Goal: Use online tool/utility: Use online tool/utility

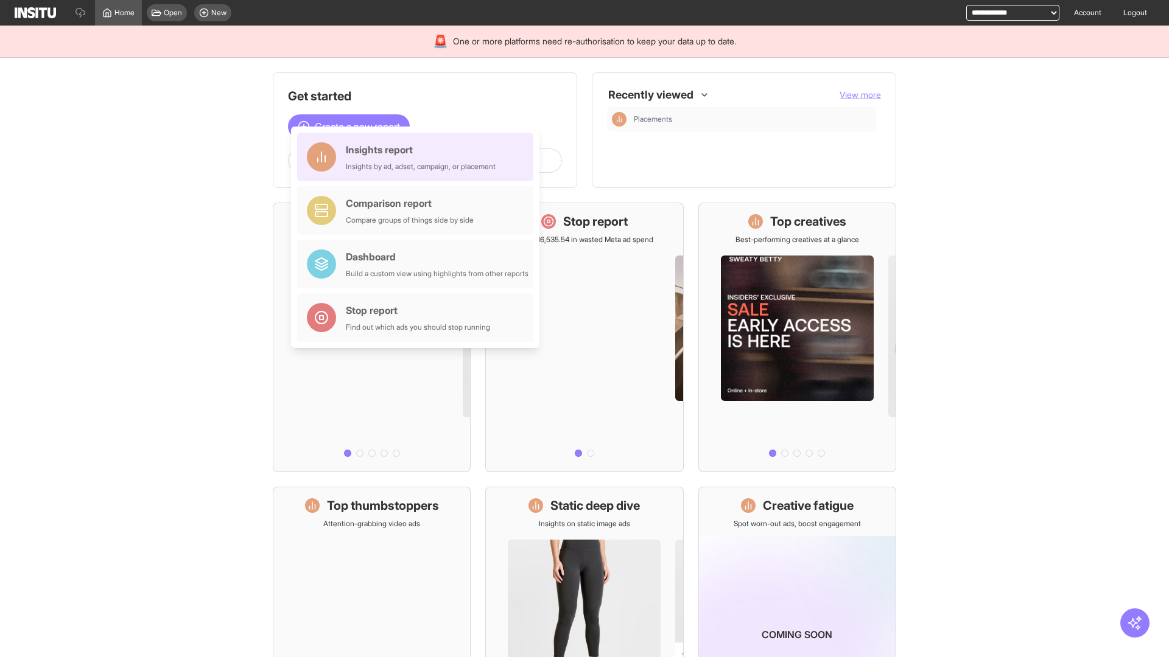
click at [418, 157] on div "Insights report Insights by ad, adset, campaign, or placement" at bounding box center [421, 156] width 150 height 29
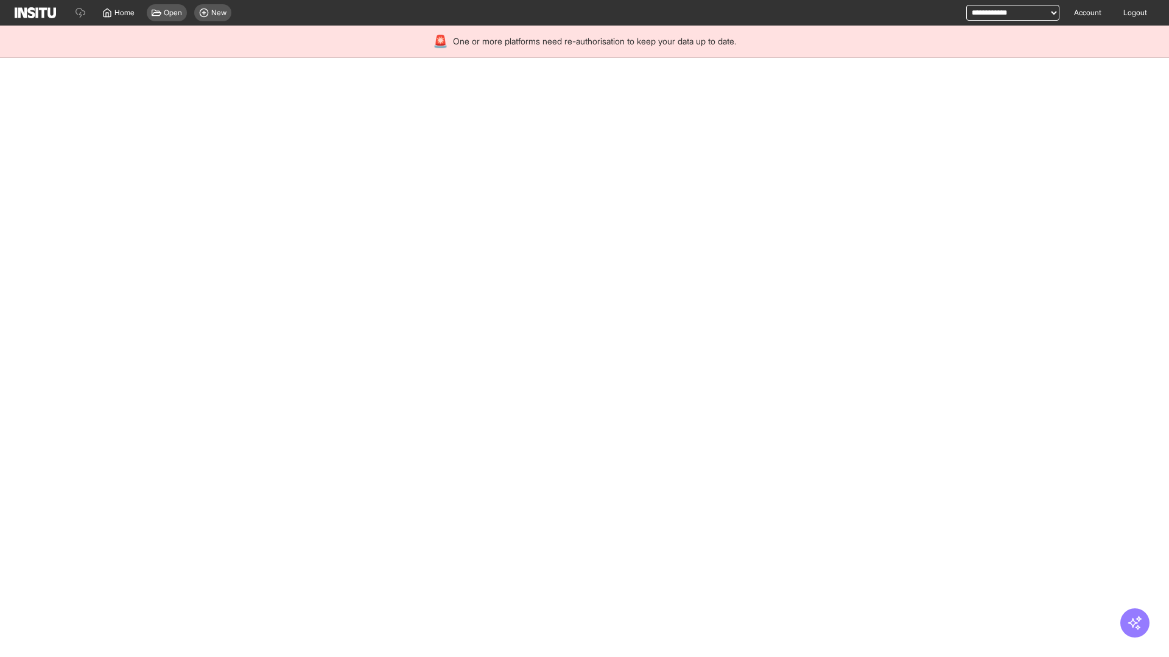
select select "**"
